Goal: Check status: Check status

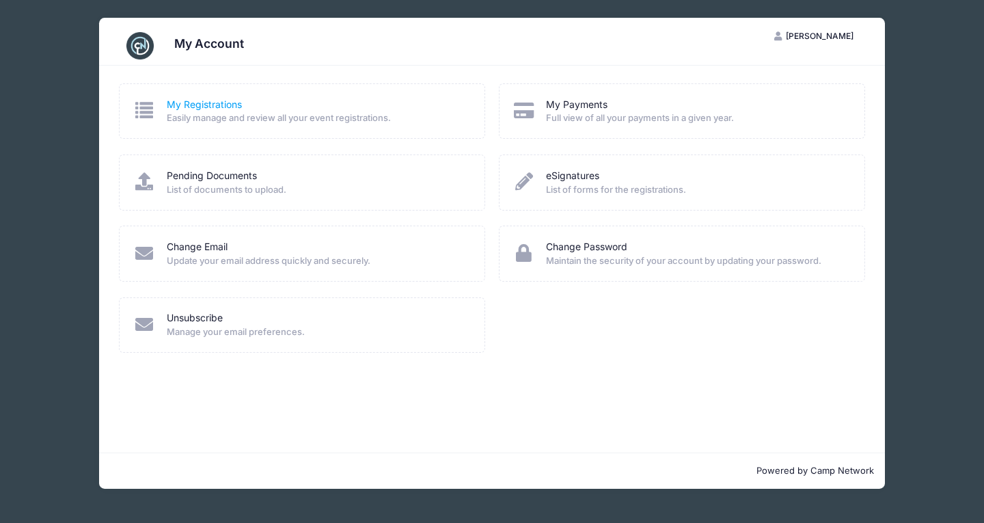
click at [189, 107] on link "My Registrations" at bounding box center [204, 105] width 75 height 14
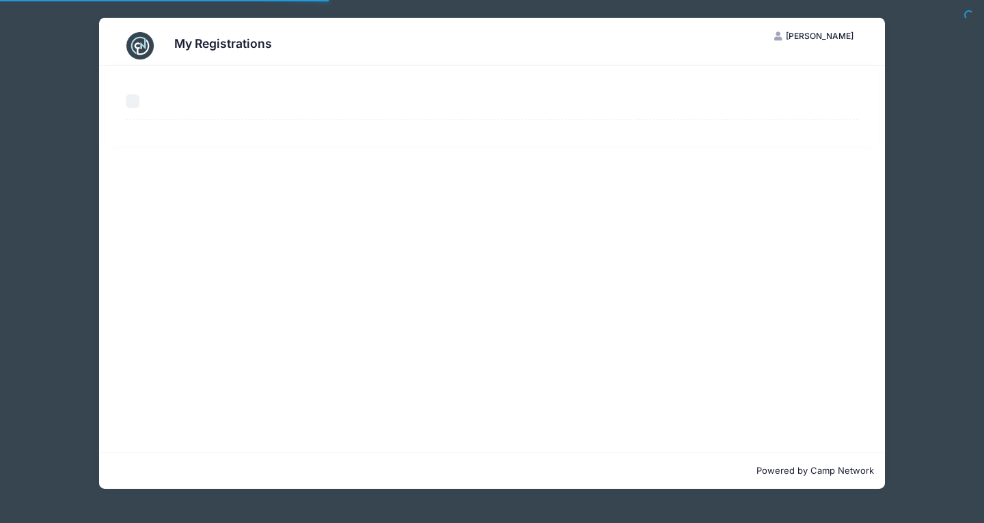
select select "50"
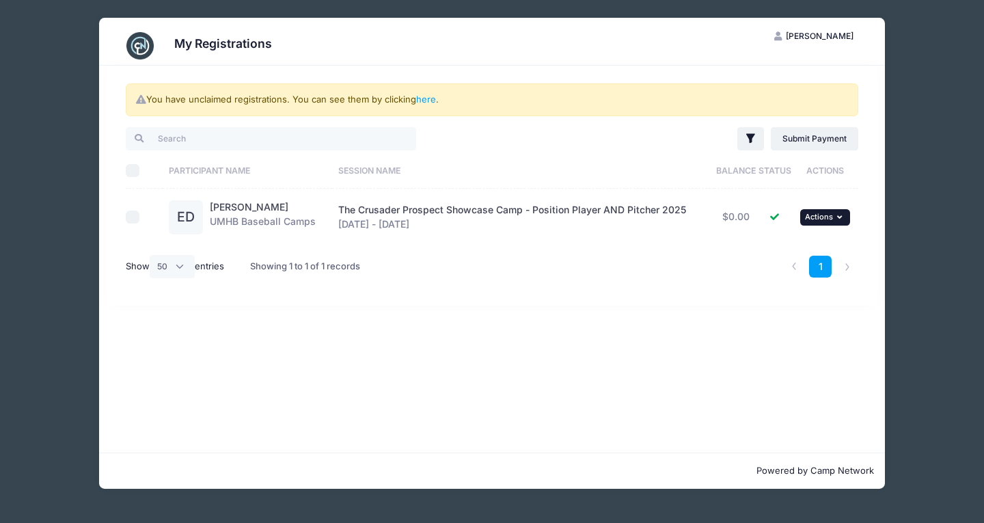
click at [820, 220] on span "Actions" at bounding box center [819, 217] width 28 height 10
click at [784, 245] on link "View Registration" at bounding box center [781, 247] width 124 height 26
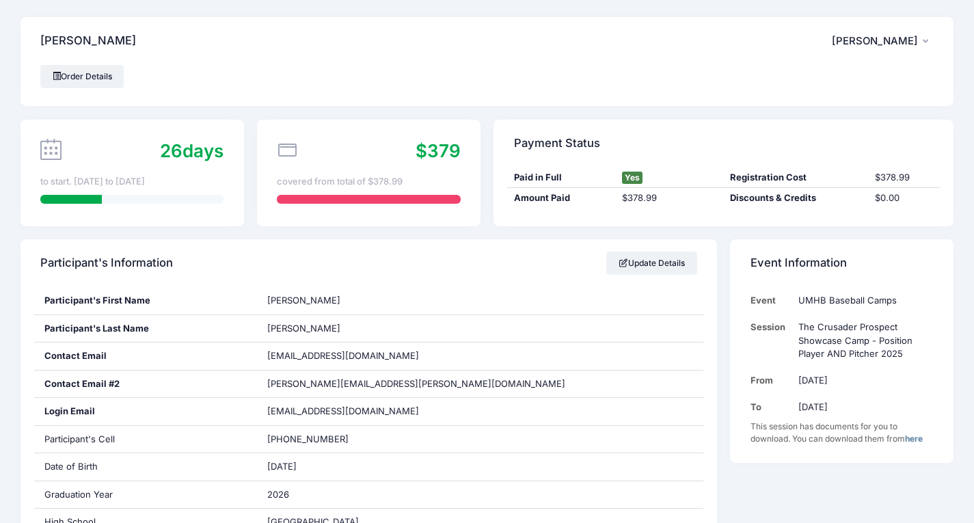
click at [926, 42] on icon "button" at bounding box center [927, 42] width 11 height 0
click at [654, 55] on div "[PERSON_NAME] ED [PERSON_NAME] My Account Logout" at bounding box center [486, 41] width 933 height 48
click at [102, 74] on link "Order Details" at bounding box center [81, 76] width 83 height 23
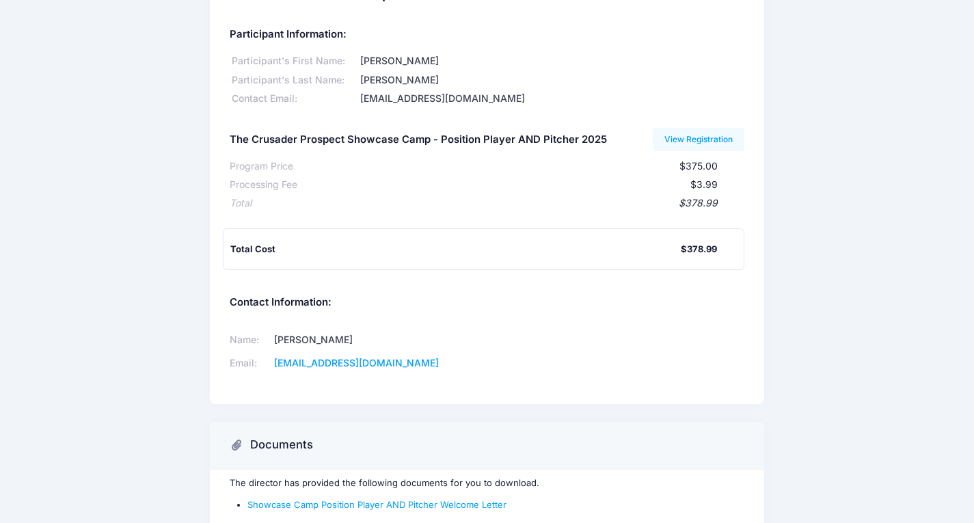
scroll to position [68, 0]
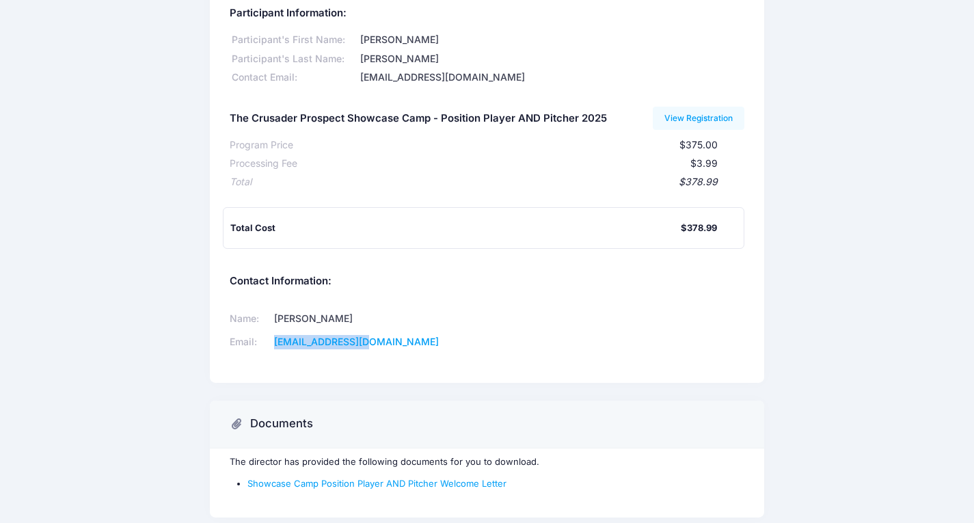
drag, startPoint x: 402, startPoint y: 346, endPoint x: 297, endPoint y: 351, distance: 104.6
click at [297, 351] on td "[EMAIL_ADDRESS][DOMAIN_NAME]" at bounding box center [368, 342] width 199 height 23
copy link "[EMAIL_ADDRESS][DOMAIN_NAME]"
